Goal: Transaction & Acquisition: Subscribe to service/newsletter

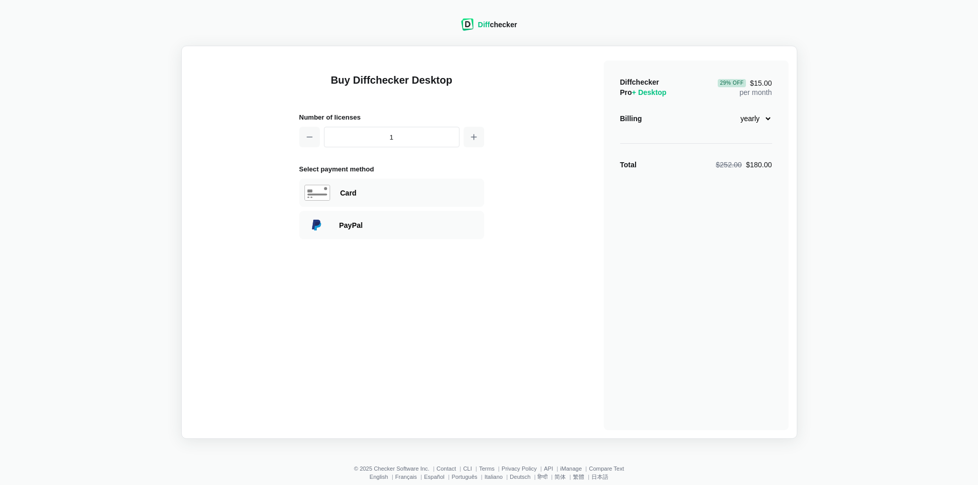
click at [751, 124] on select "monthly yearly" at bounding box center [750, 118] width 44 height 17
select select "desktop-monthly-21"
click at [728, 110] on select "monthly yearly" at bounding box center [750, 118] width 44 height 17
click at [766, 163] on div "$21.00" at bounding box center [761, 165] width 22 height 10
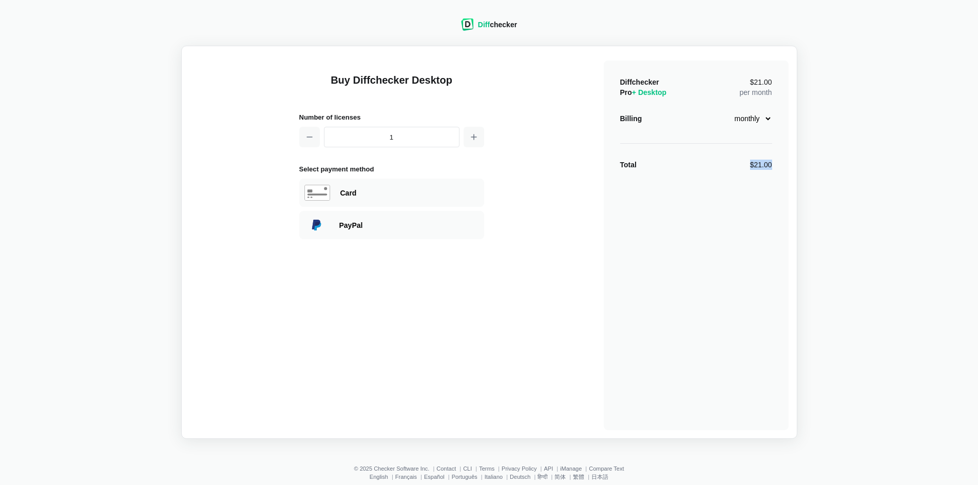
click at [766, 163] on div "$21.00" at bounding box center [761, 165] width 22 height 10
click at [418, 198] on div "Card" at bounding box center [391, 193] width 185 height 28
select select "[GEOGRAPHIC_DATA]"
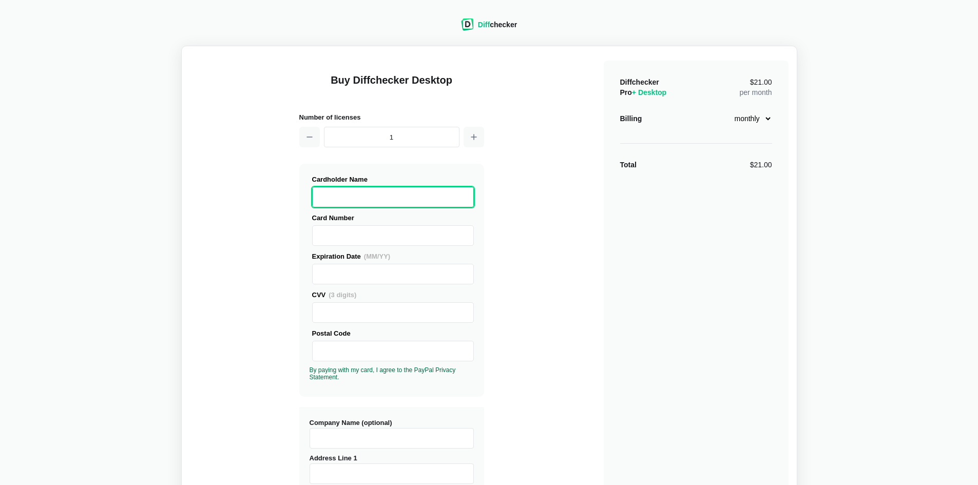
click at [431, 207] on div "Cardholder Name Card Number Expiration Date (MM/YY)" at bounding box center [391, 277] width 164 height 207
click at [685, 201] on div "Diffchecker Pro + Desktop $21.00 per month Billing monthly yearly Total $21.00" at bounding box center [696, 395] width 185 height 668
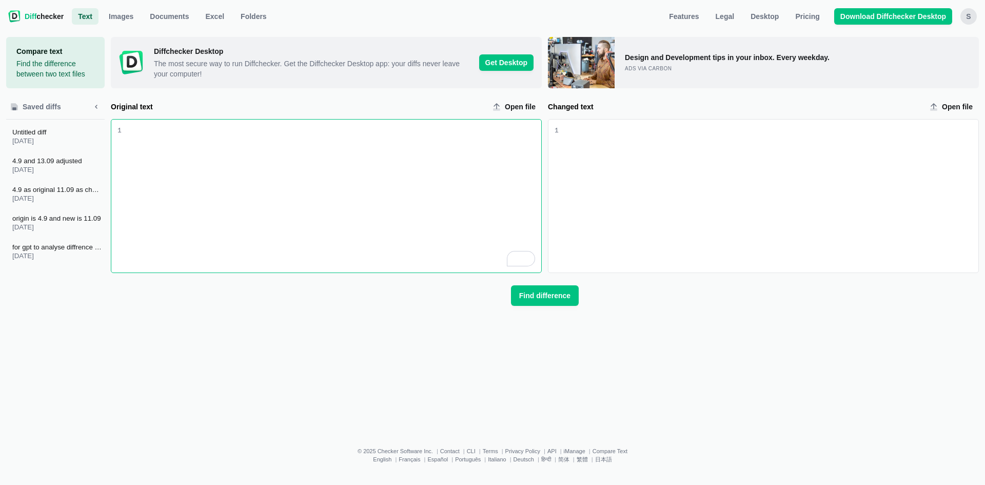
click at [503, 180] on div "To enrich screen reader interactions, please activate Accessibility in Grammarl…" at bounding box center [332, 196] width 420 height 153
